Goal: Book appointment/travel/reservation

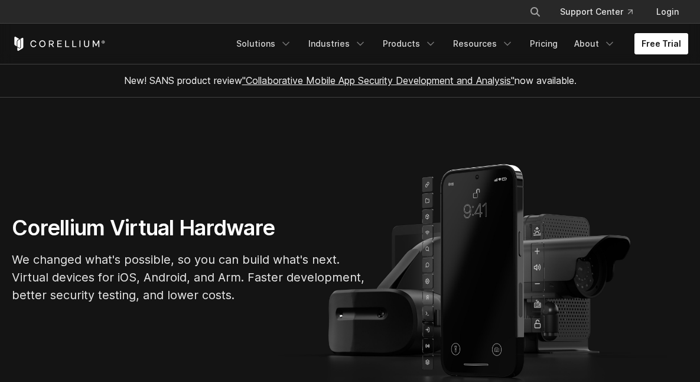
click at [663, 41] on link "Free Trial" at bounding box center [662, 43] width 54 height 21
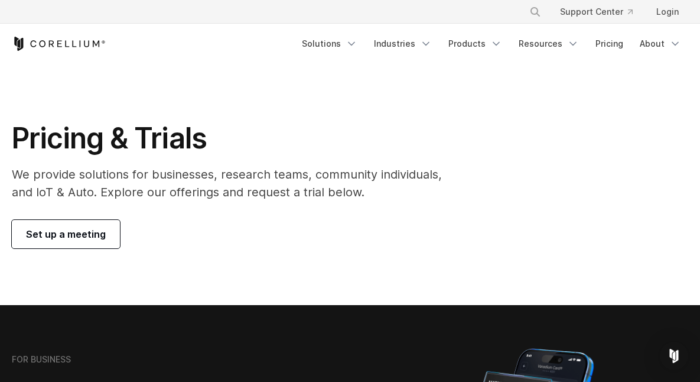
click at [92, 232] on span "Set up a meeting" at bounding box center [66, 234] width 80 height 14
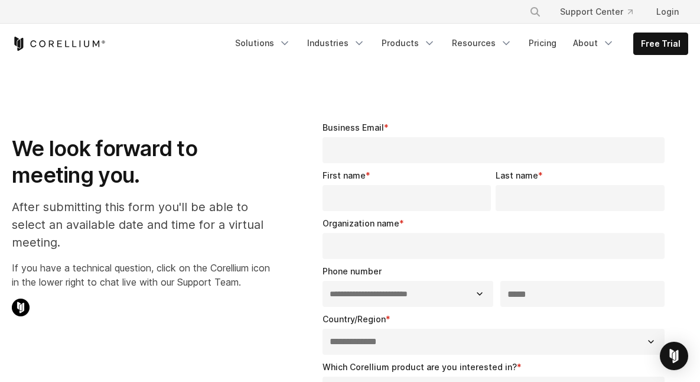
select select "**"
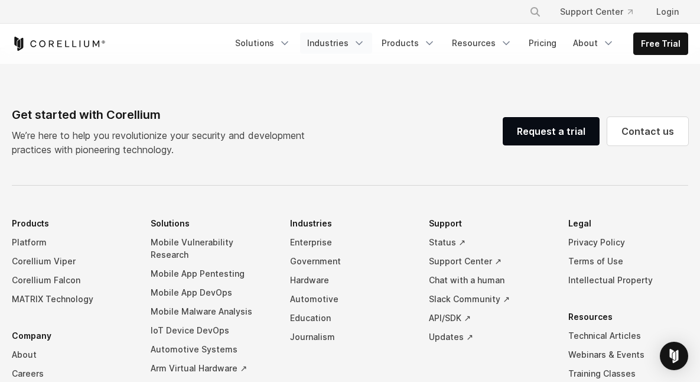
scroll to position [839, 0]
